Goal: Information Seeking & Learning: Learn about a topic

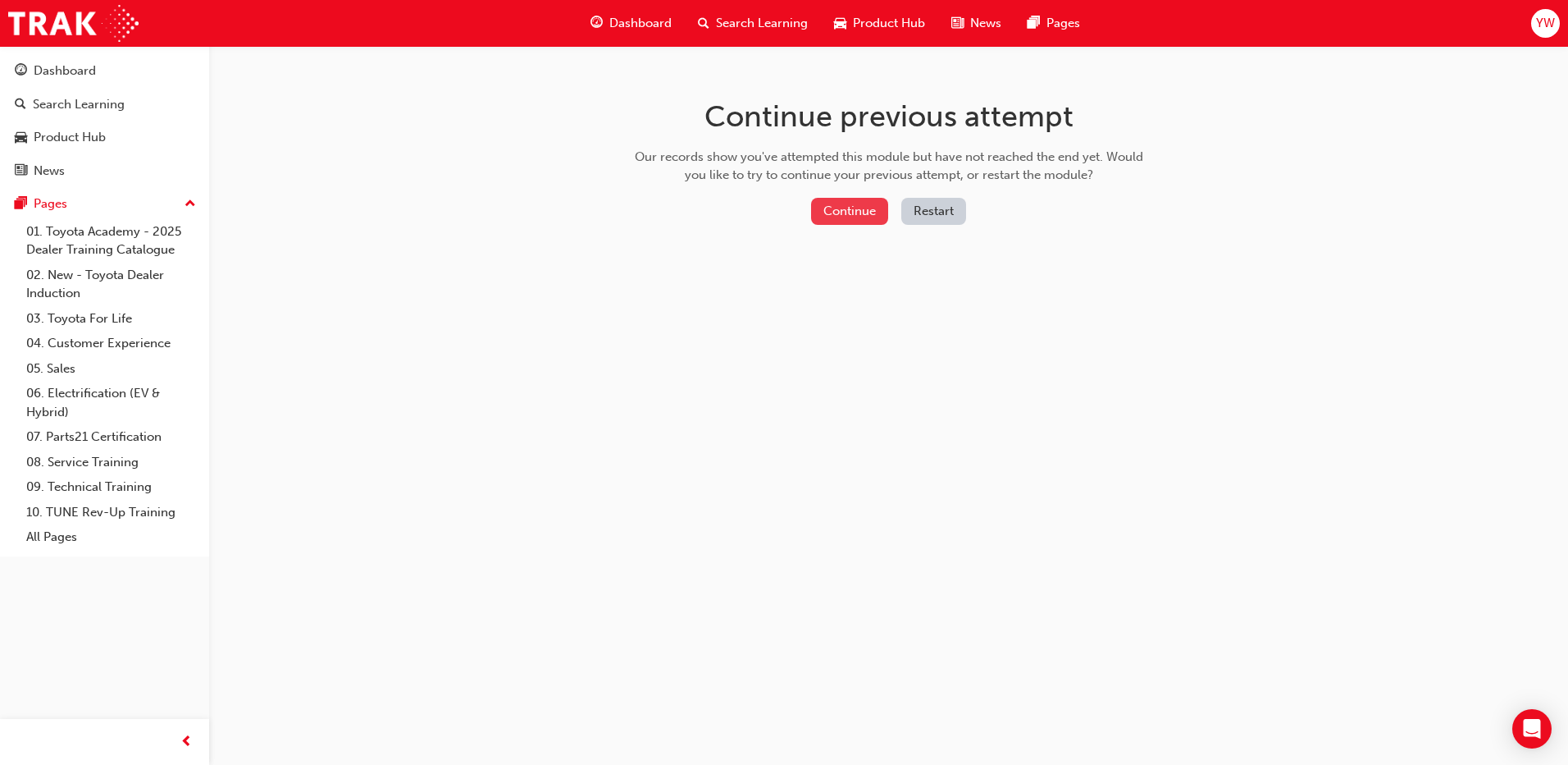
click at [834, 210] on button "Continue" at bounding box center [849, 211] width 77 height 27
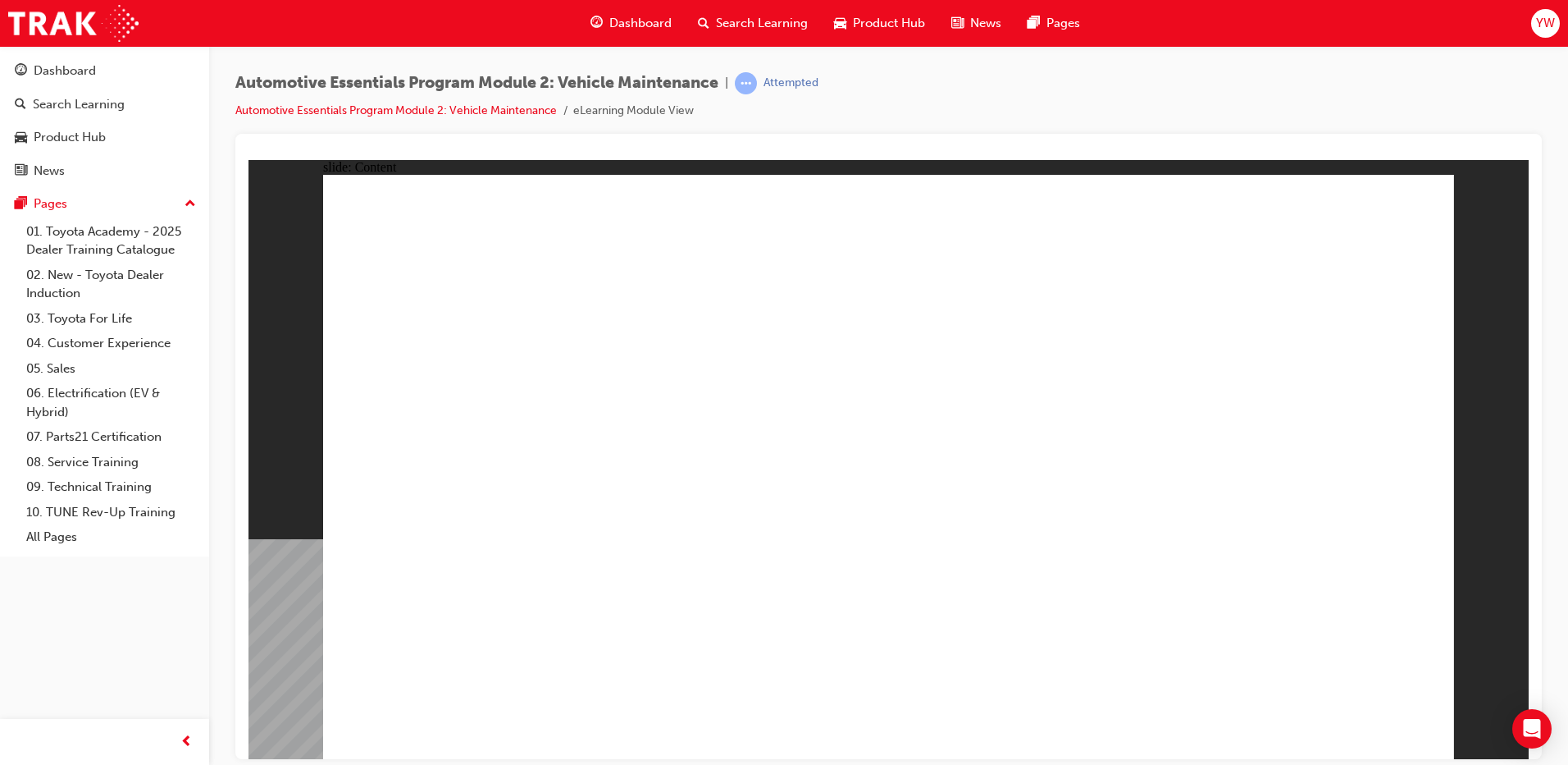
drag, startPoint x: 1354, startPoint y: 731, endPoint x: 1349, endPoint y: 714, distance: 17.7
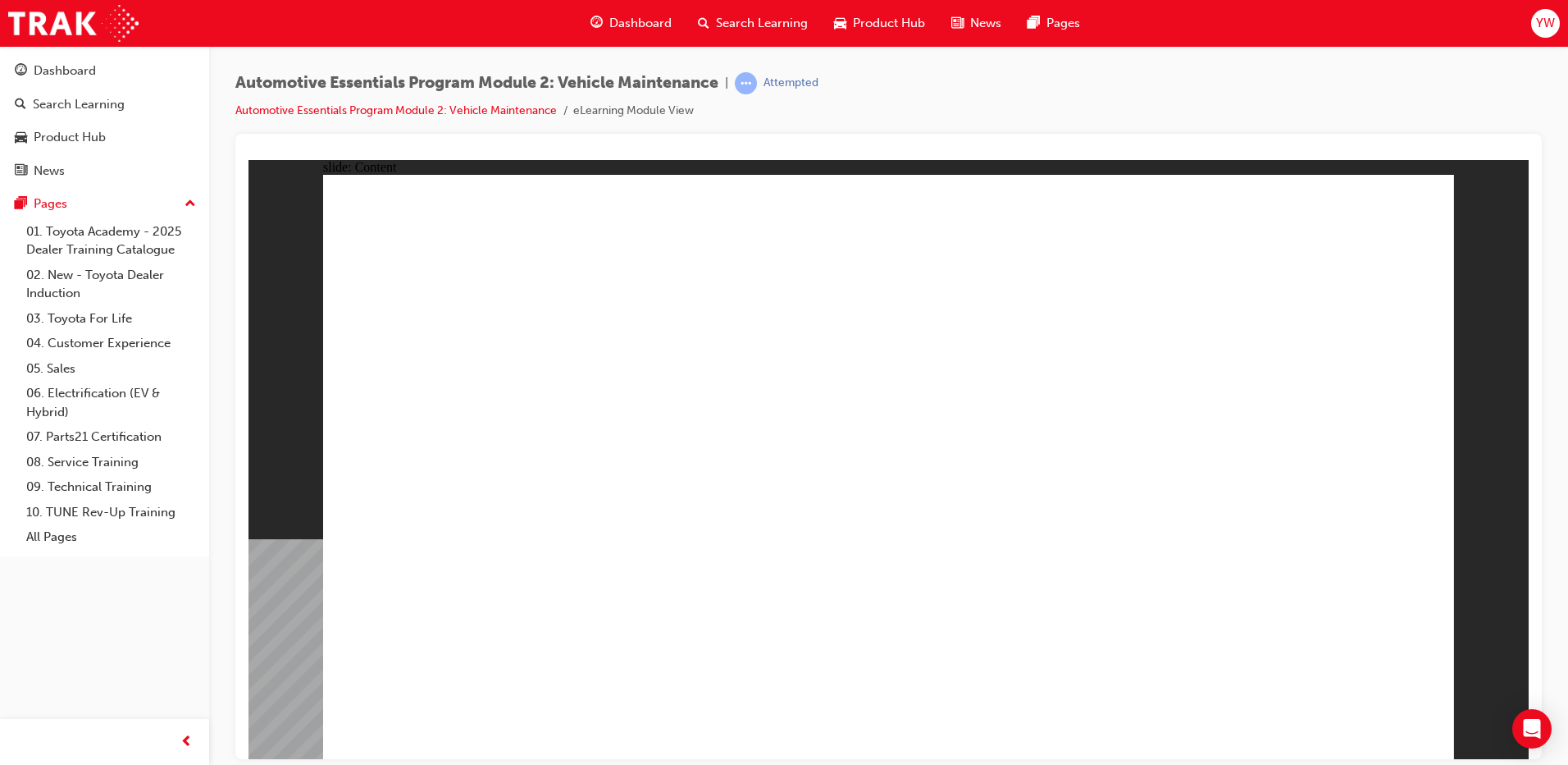
drag, startPoint x: 494, startPoint y: 505, endPoint x: 482, endPoint y: 337, distance: 168.4
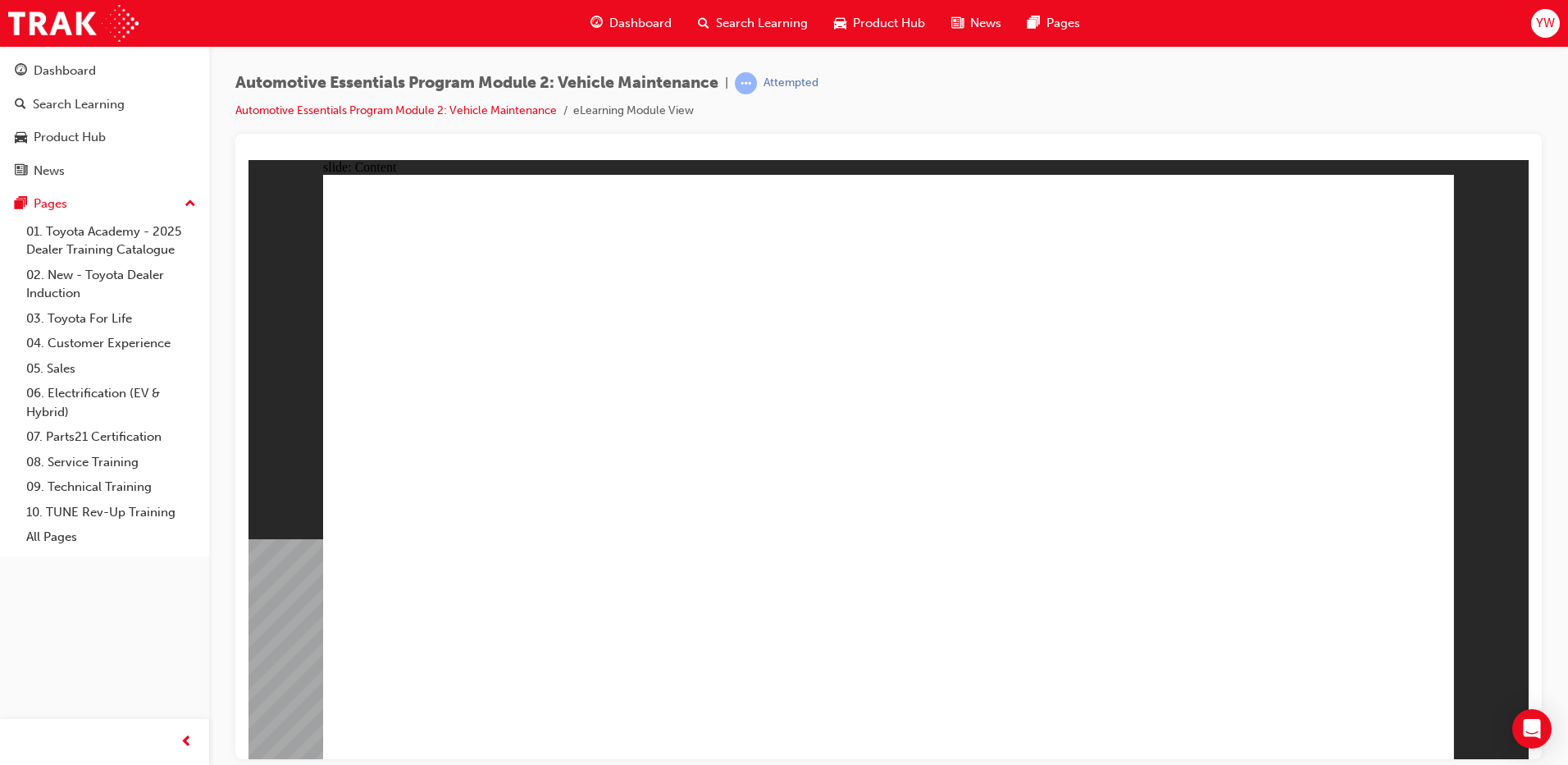
drag, startPoint x: 1304, startPoint y: 708, endPoint x: 1367, endPoint y: 707, distance: 63.0
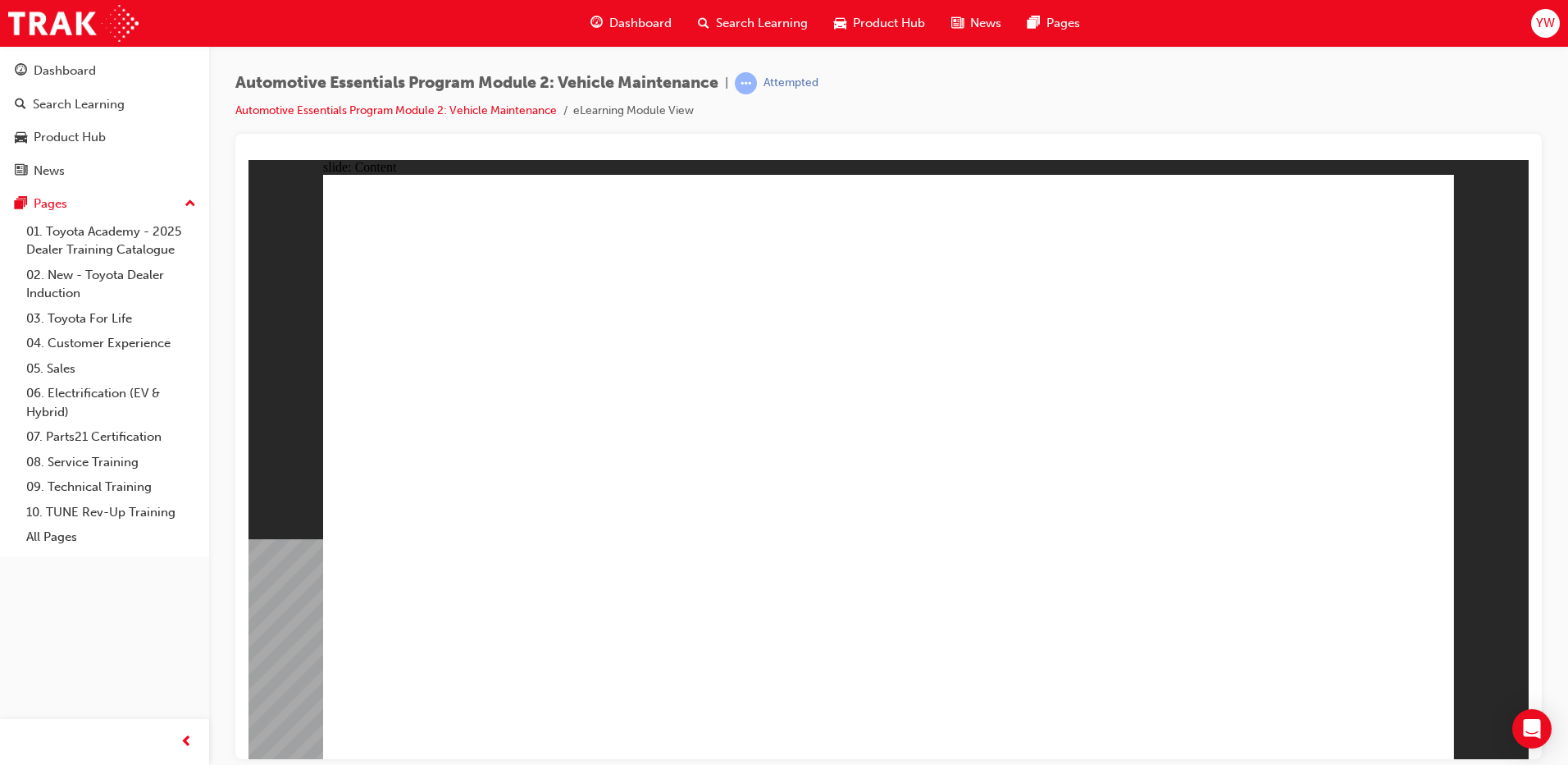
drag, startPoint x: 857, startPoint y: 358, endPoint x: 842, endPoint y: 359, distance: 15.0
drag, startPoint x: 622, startPoint y: 353, endPoint x: 569, endPoint y: 374, distance: 57.0
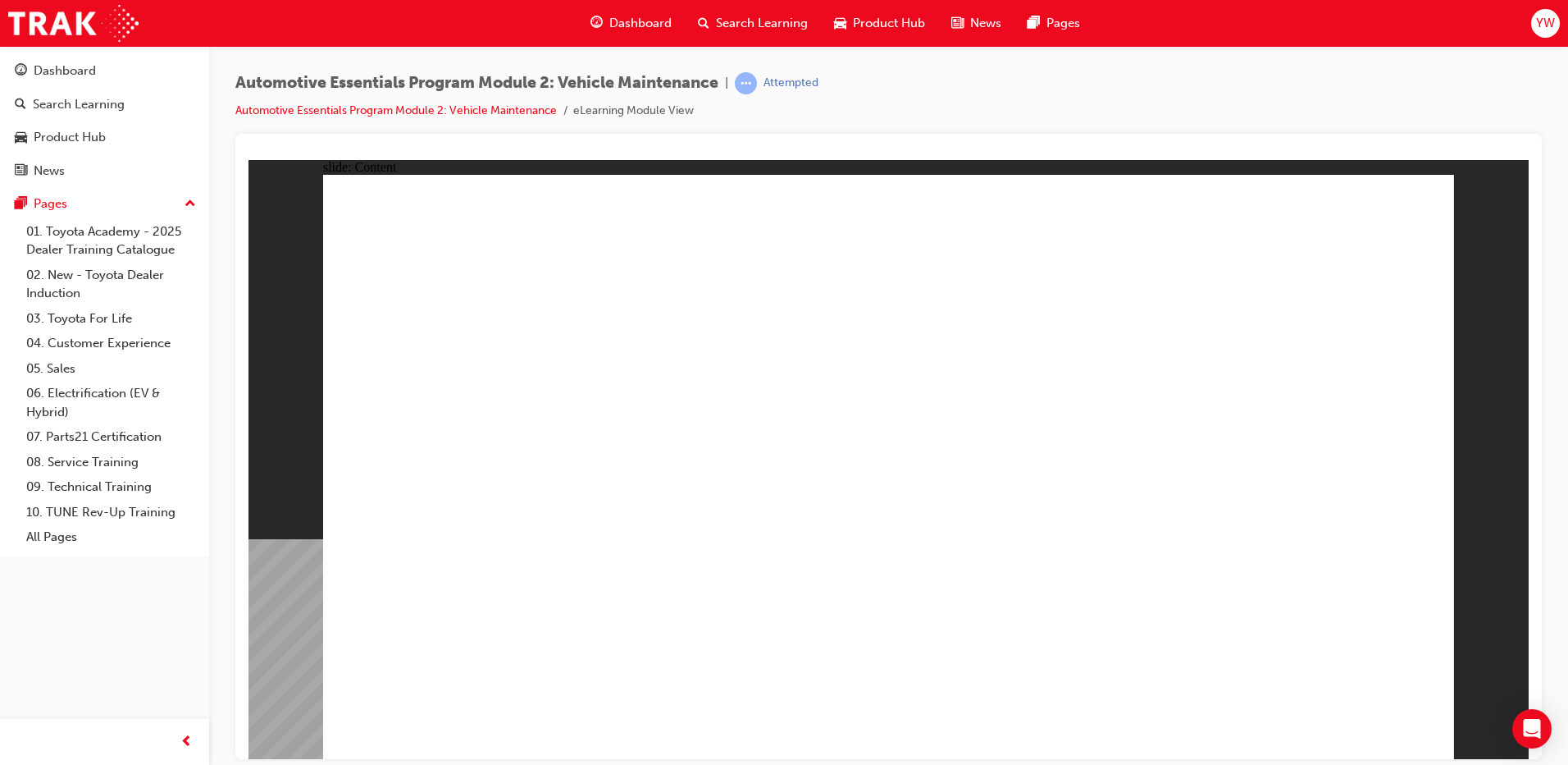
drag, startPoint x: 447, startPoint y: 548, endPoint x: 454, endPoint y: 563, distance: 16.6
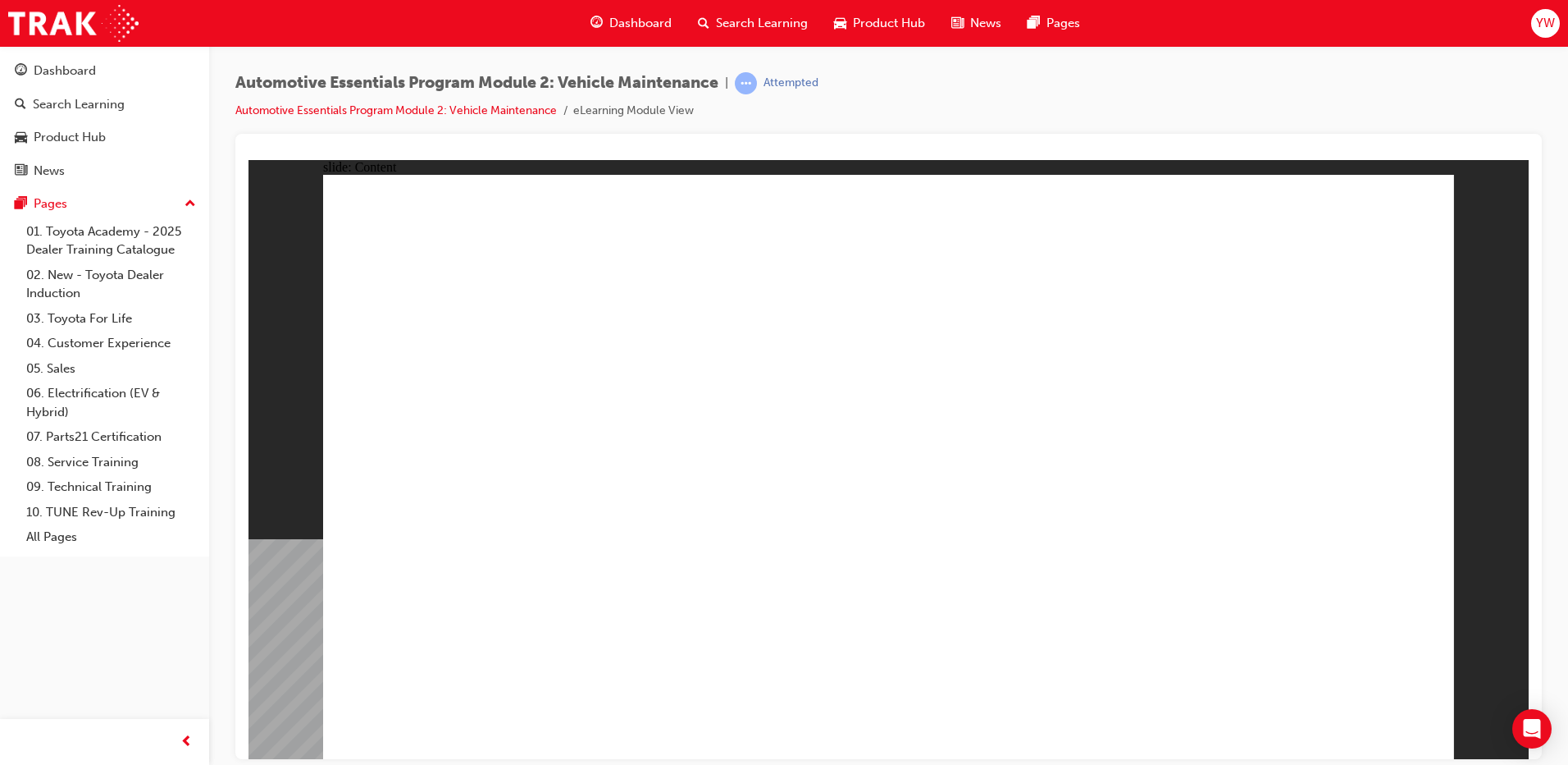
drag, startPoint x: 477, startPoint y: 311, endPoint x: 488, endPoint y: 319, distance: 13.6
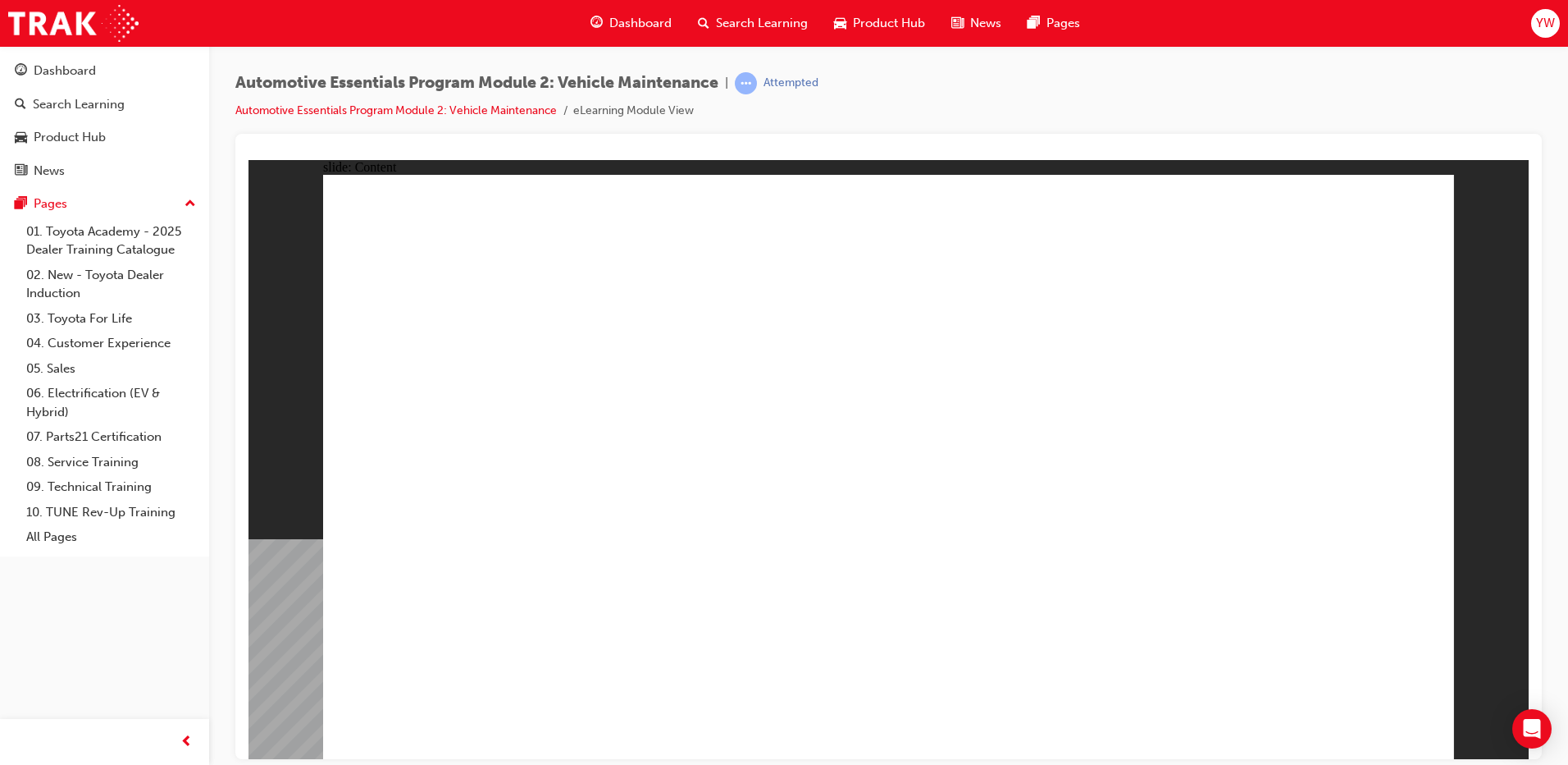
drag, startPoint x: 1067, startPoint y: 366, endPoint x: 1147, endPoint y: 388, distance: 83.0
